Goal: Task Accomplishment & Management: Complete application form

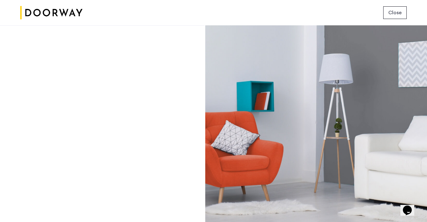
click at [391, 13] on span "Close" at bounding box center [394, 13] width 13 height 8
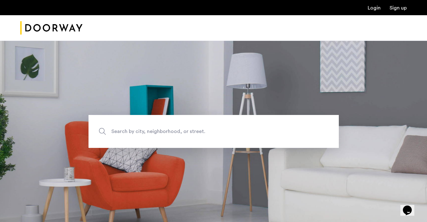
click at [168, 132] on span "Search by city, neighborhood, or street." at bounding box center [198, 131] width 175 height 9
click at [168, 132] on input "Search by city, neighborhood, or street." at bounding box center [213, 131] width 250 height 33
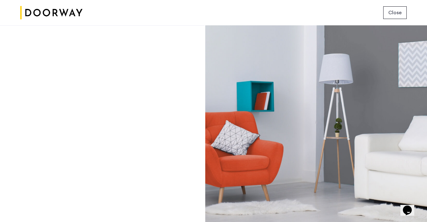
click at [302, 46] on div at bounding box center [316, 123] width 222 height 197
